Goal: Find contact information: Find contact information

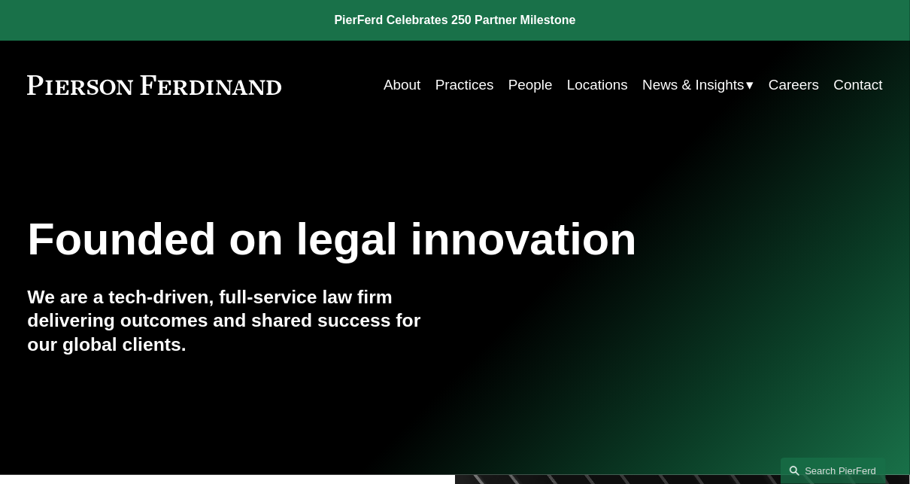
click at [525, 87] on link "People" at bounding box center [530, 85] width 44 height 29
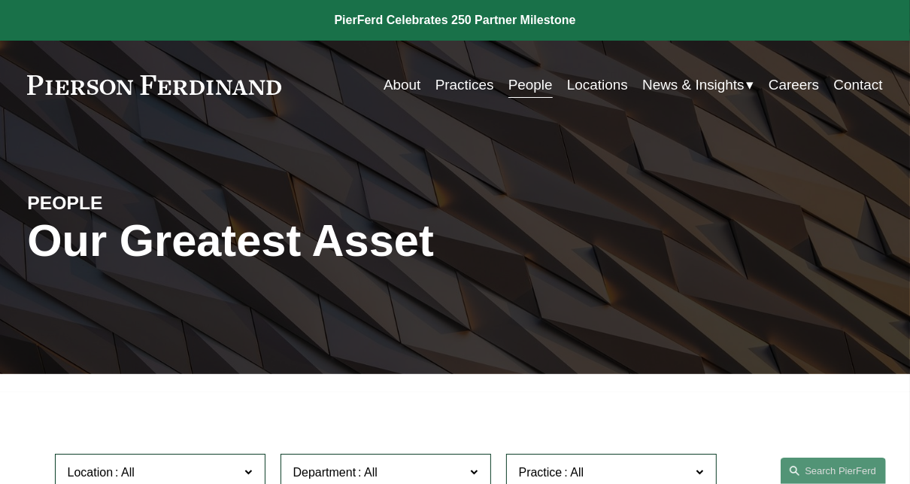
scroll to position [1716, 0]
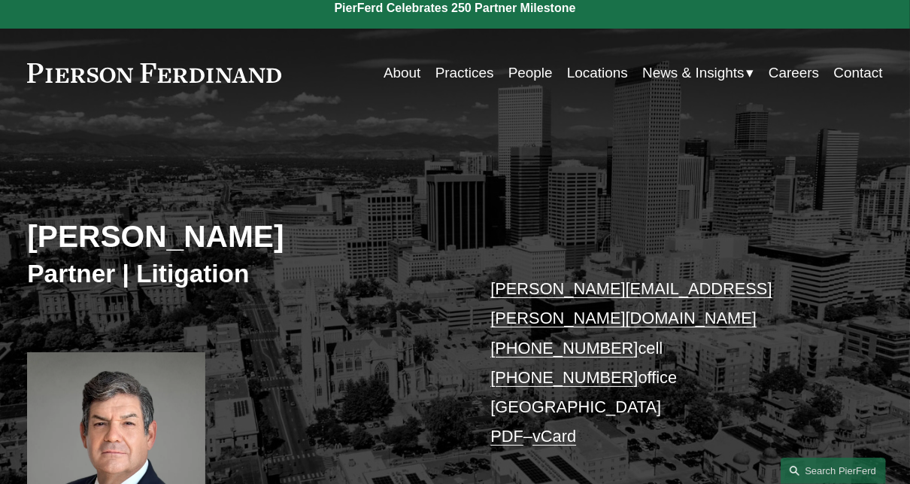
scroll to position [29, 0]
